Goal: Check status: Check status

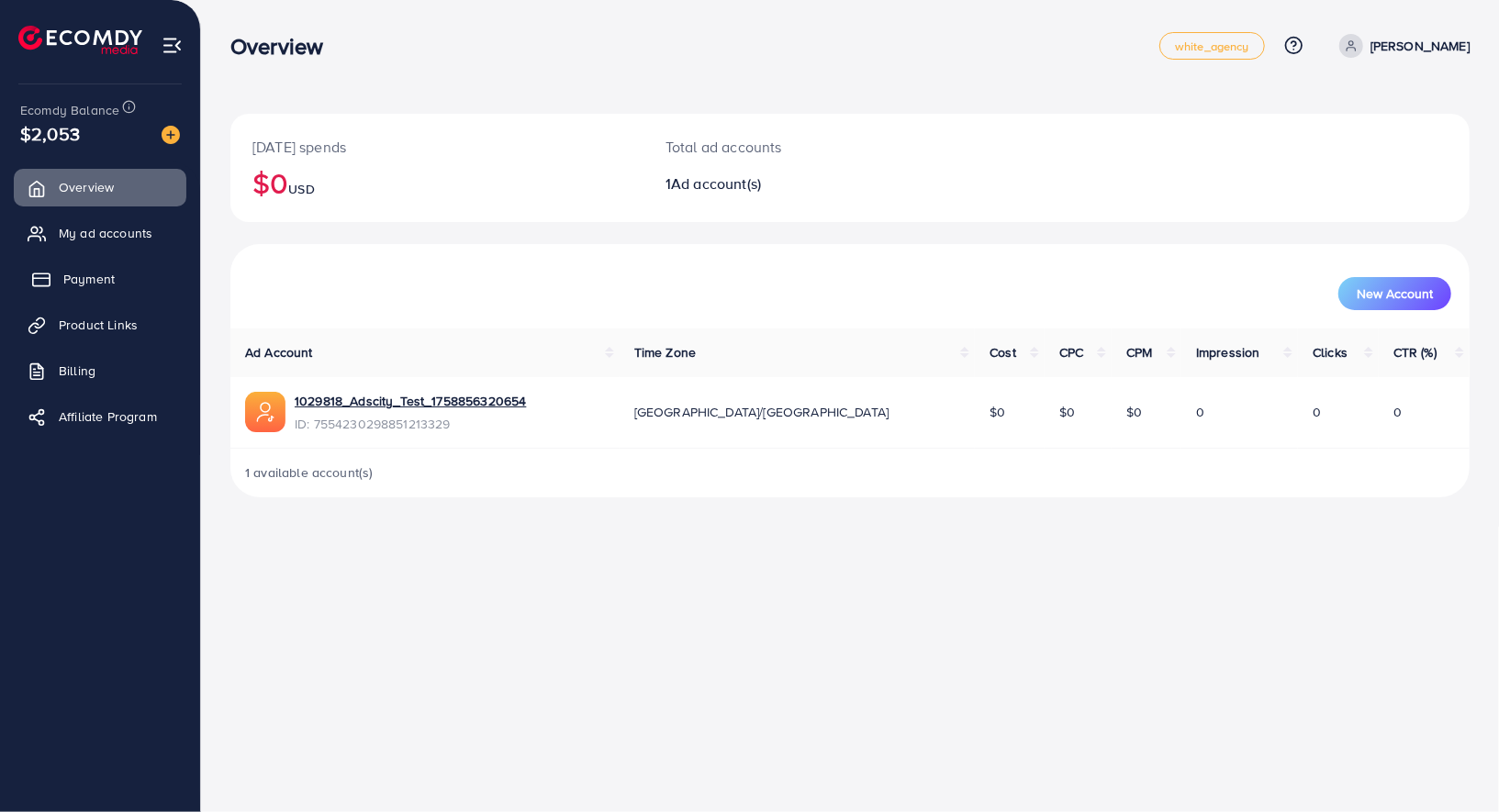
click at [117, 278] on link "Payment" at bounding box center [100, 278] width 172 height 37
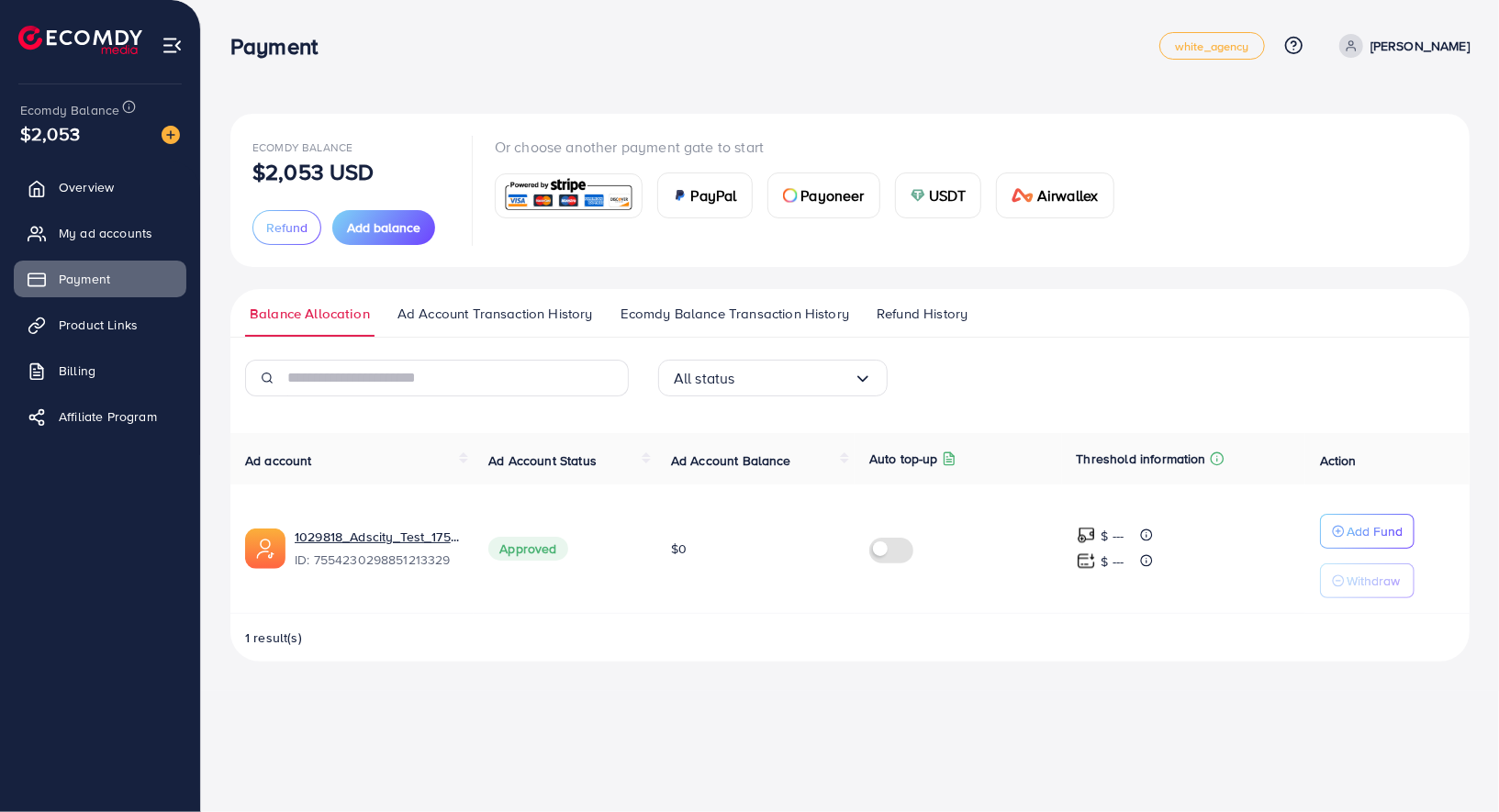
click at [720, 318] on span "Ecomdy Balance Transaction History" at bounding box center [734, 313] width 228 height 20
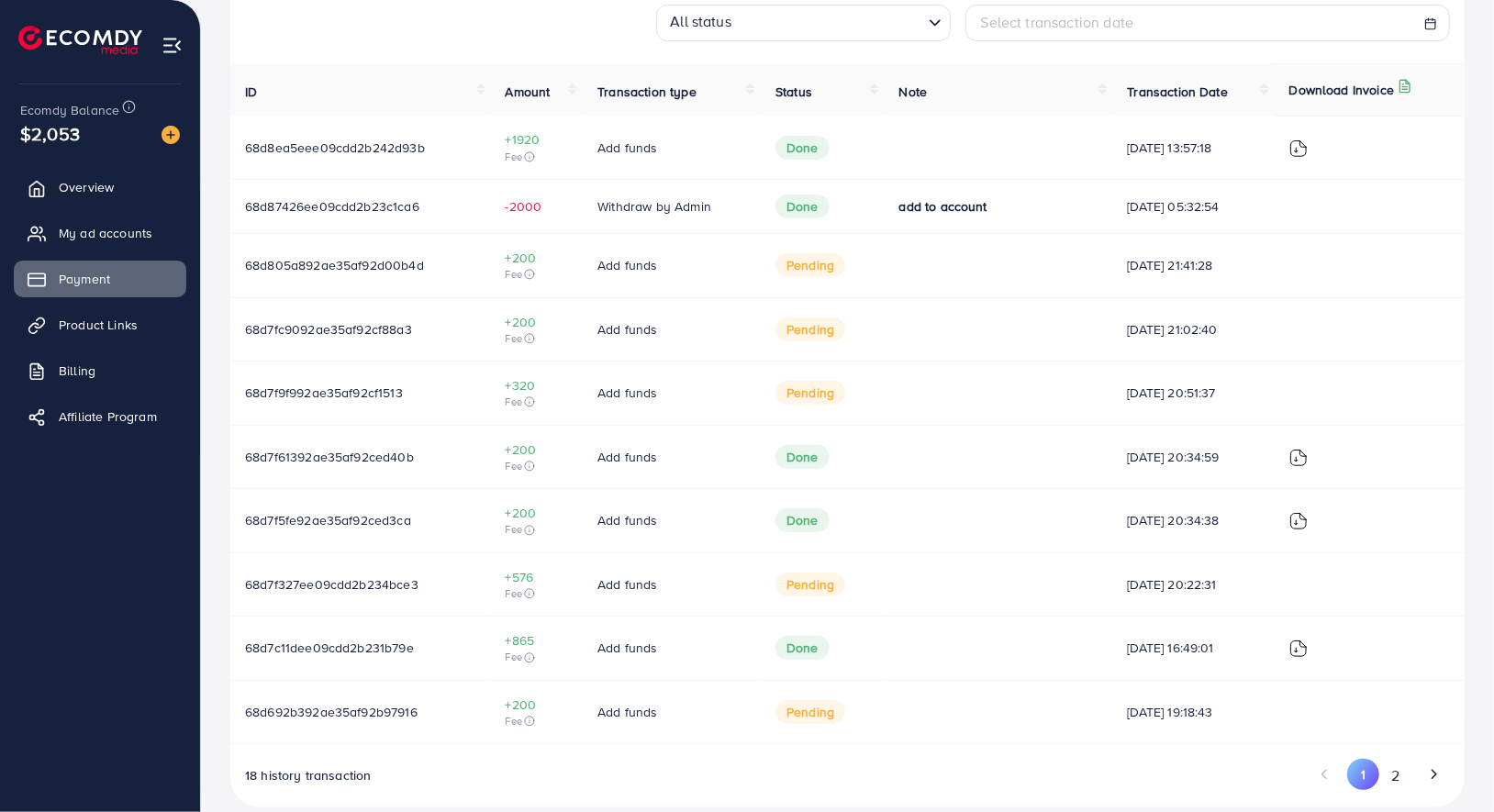
scroll to position [373, 0]
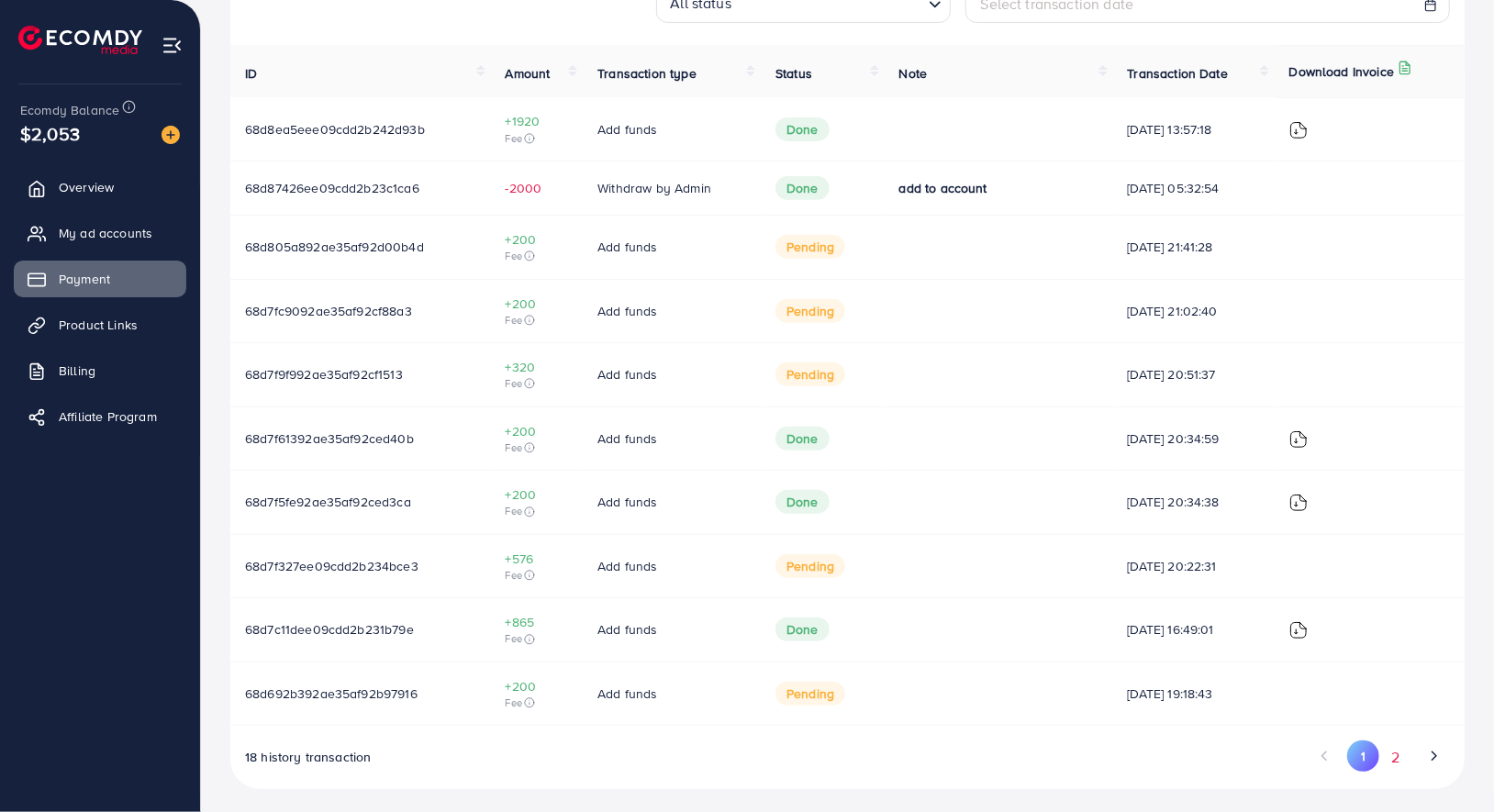
click at [1395, 755] on button "2" at bounding box center [1395, 757] width 33 height 34
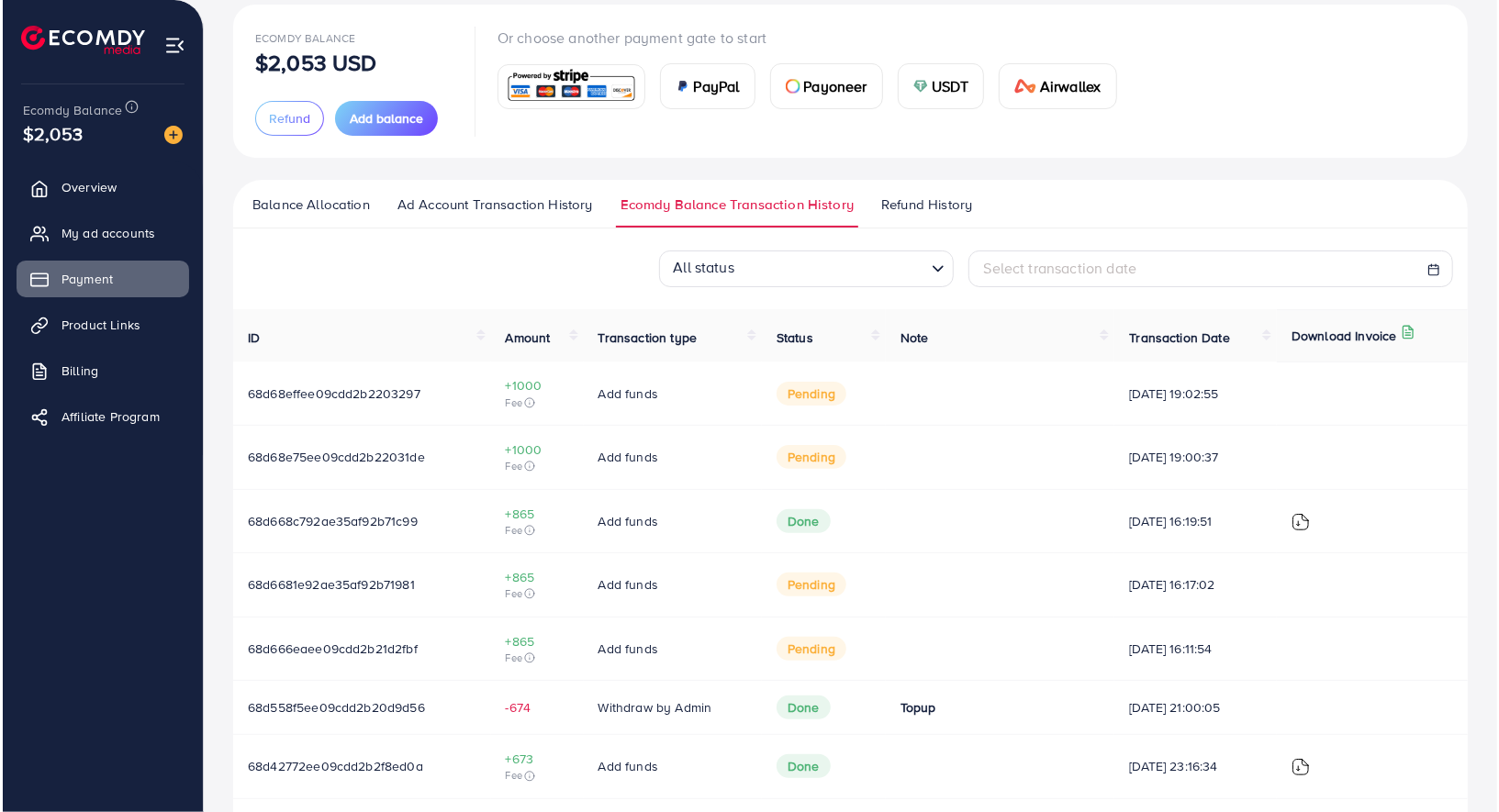
scroll to position [0, 0]
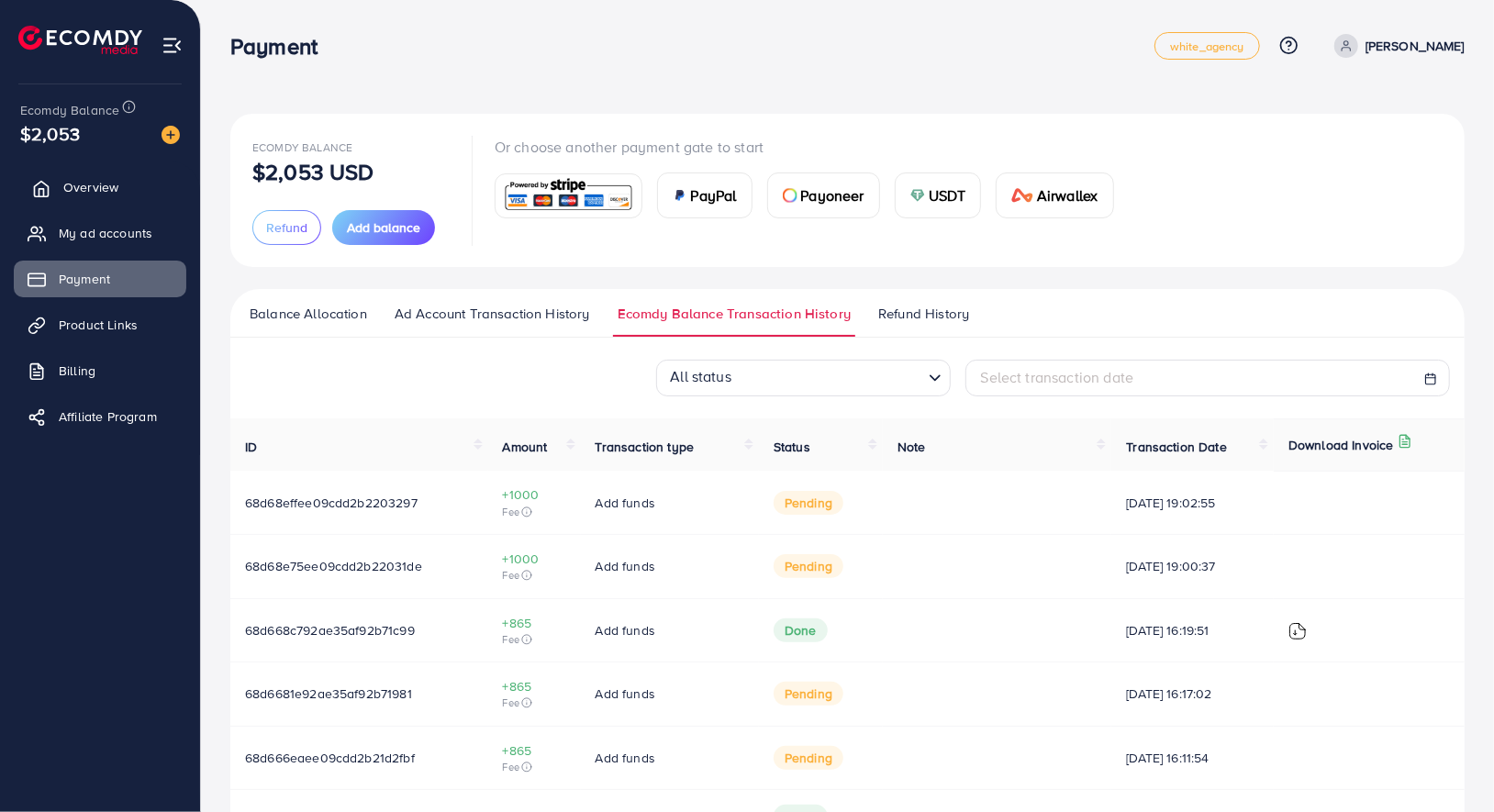
click at [134, 198] on link "Overview" at bounding box center [100, 188] width 172 height 37
